Goal: Task Accomplishment & Management: Manage account settings

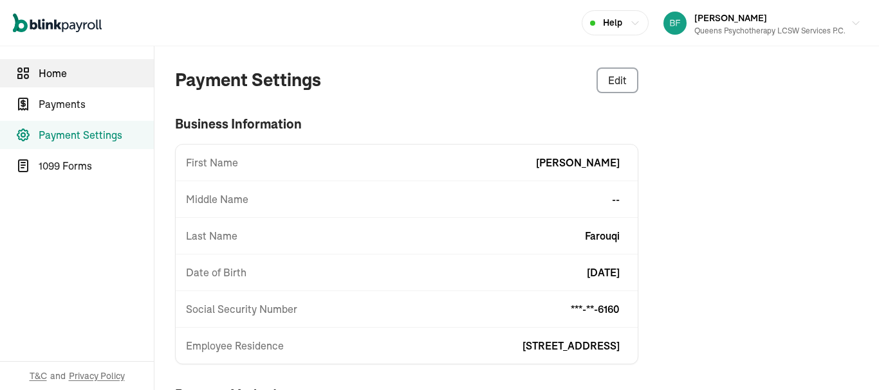
click at [75, 69] on span "Home" at bounding box center [96, 73] width 115 height 15
select select "2025"
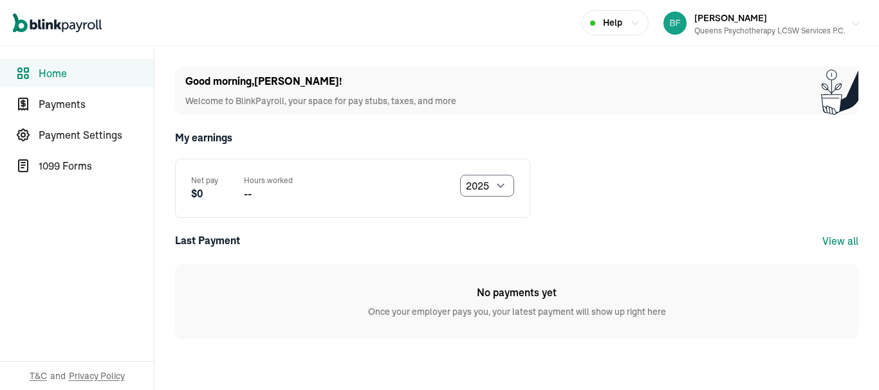
click at [698, 28] on div "Queens Psychotherapy LCSW Services P.C." at bounding box center [769, 31] width 151 height 12
click at [54, 126] on link "Payment Settings" at bounding box center [77, 135] width 154 height 28
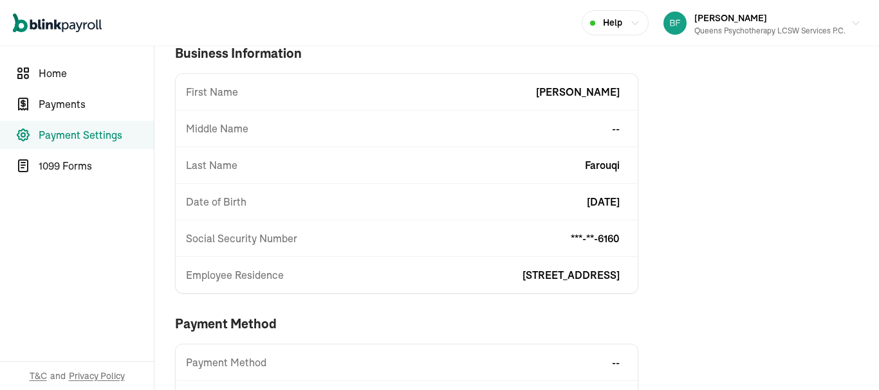
scroll to position [75, 0]
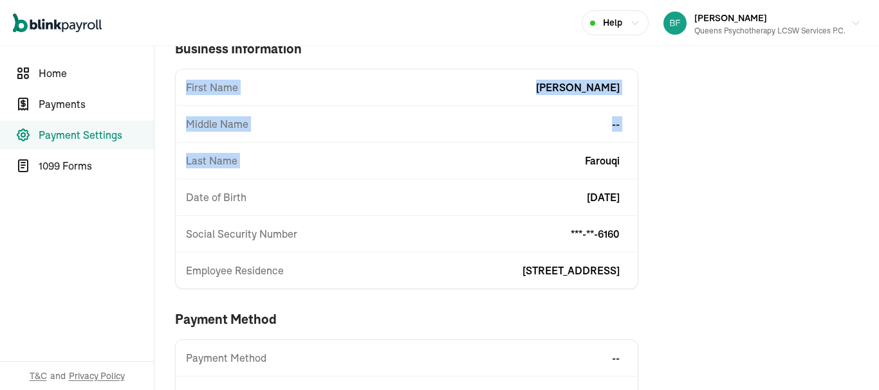
drag, startPoint x: 170, startPoint y: 64, endPoint x: 473, endPoint y: 144, distance: 313.4
click at [473, 144] on div "Payment Settings Edit business information First Name [PERSON_NAME] Middle Name…" at bounding box center [516, 221] width 724 height 500
click at [667, 203] on div "Payment Settings Edit business information First Name [PERSON_NAME] Middle Name…" at bounding box center [516, 221] width 724 height 500
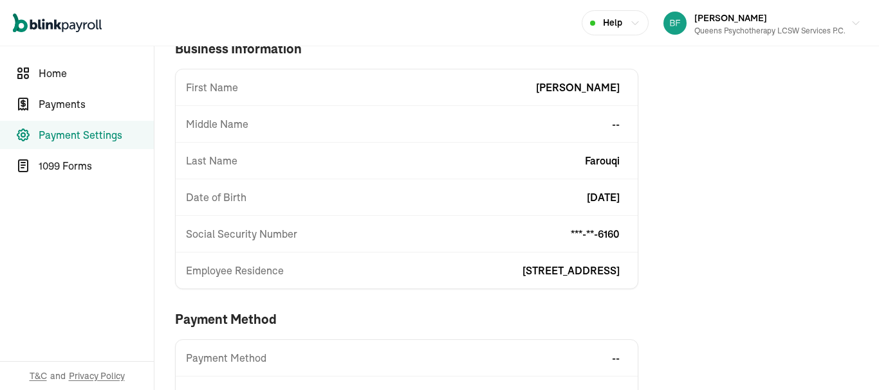
click at [751, 223] on div "Payment Settings Edit business information First Name [PERSON_NAME] Middle Name…" at bounding box center [516, 221] width 724 height 500
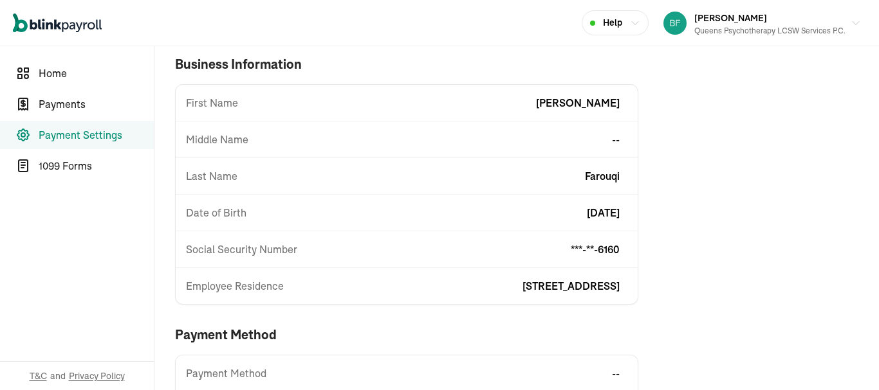
scroll to position [86, 0]
